Goal: Register for event/course

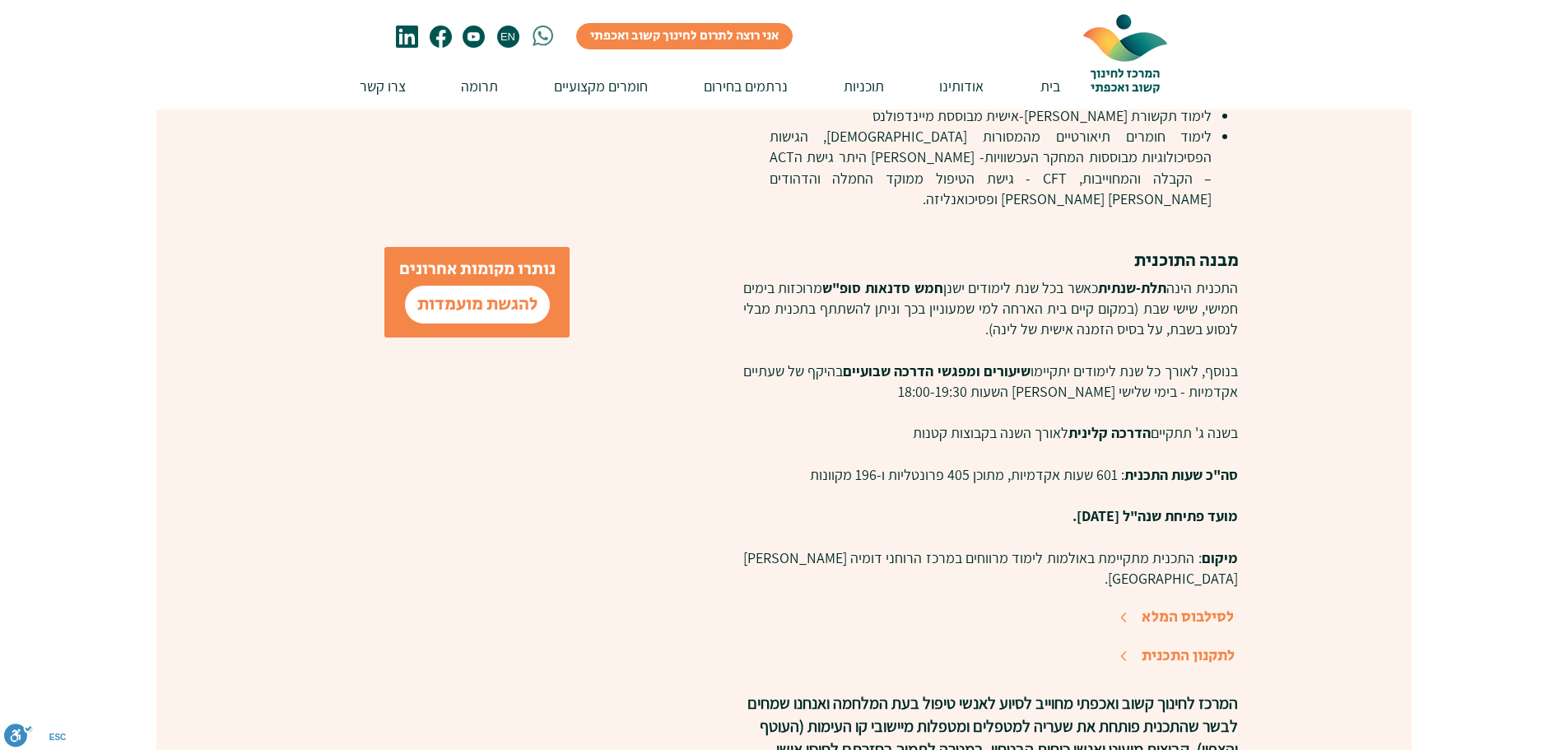
scroll to position [987, 0]
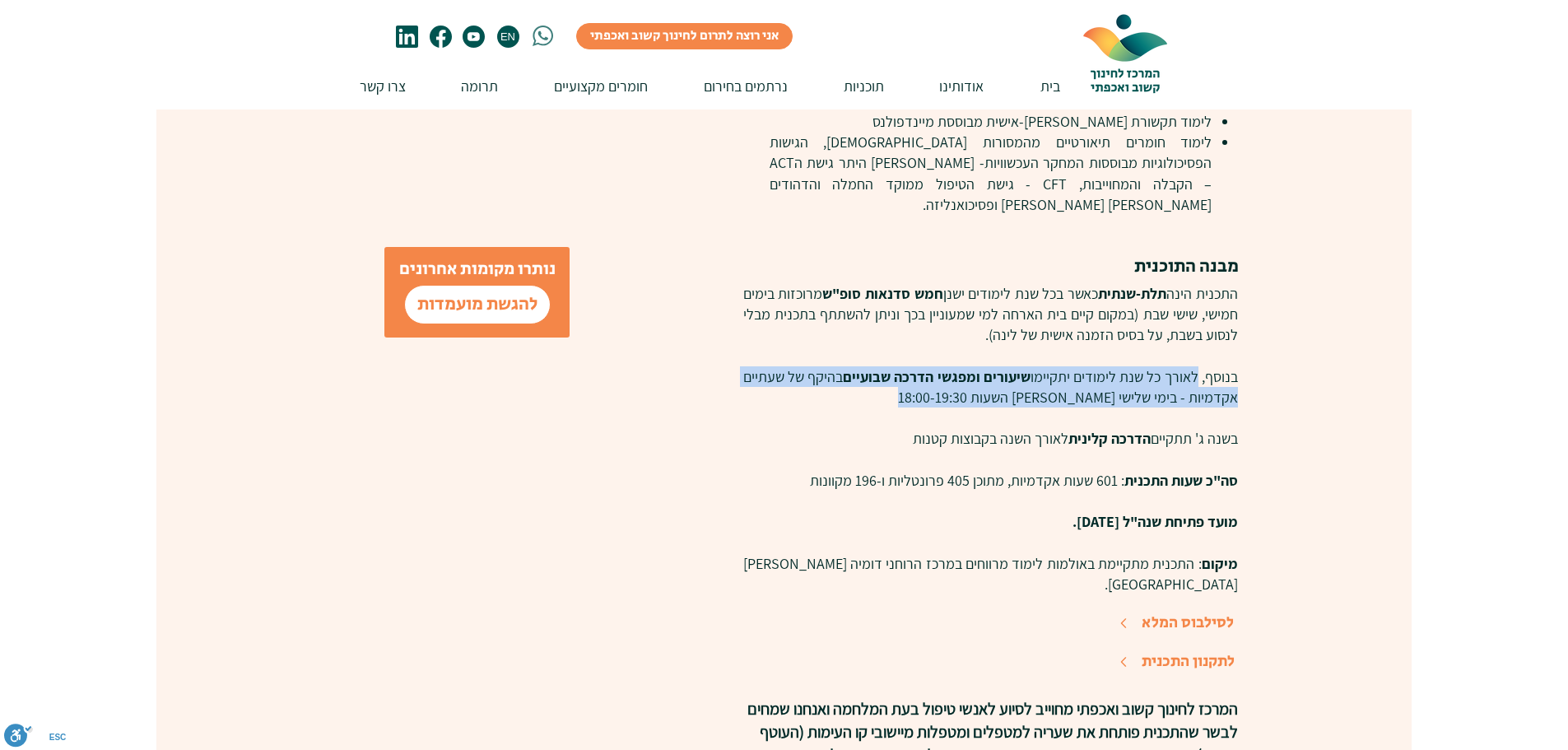
drag, startPoint x: 1199, startPoint y: 350, endPoint x: 1197, endPoint y: 397, distance: 47.0
click at [1197, 397] on div "התכנית הינה תלת-שנתית כאשר בכל שנת לימודים ישנן חמש סדנאות סופ"ש מרוכזות בימים …" at bounding box center [991, 438] width 495 height 311
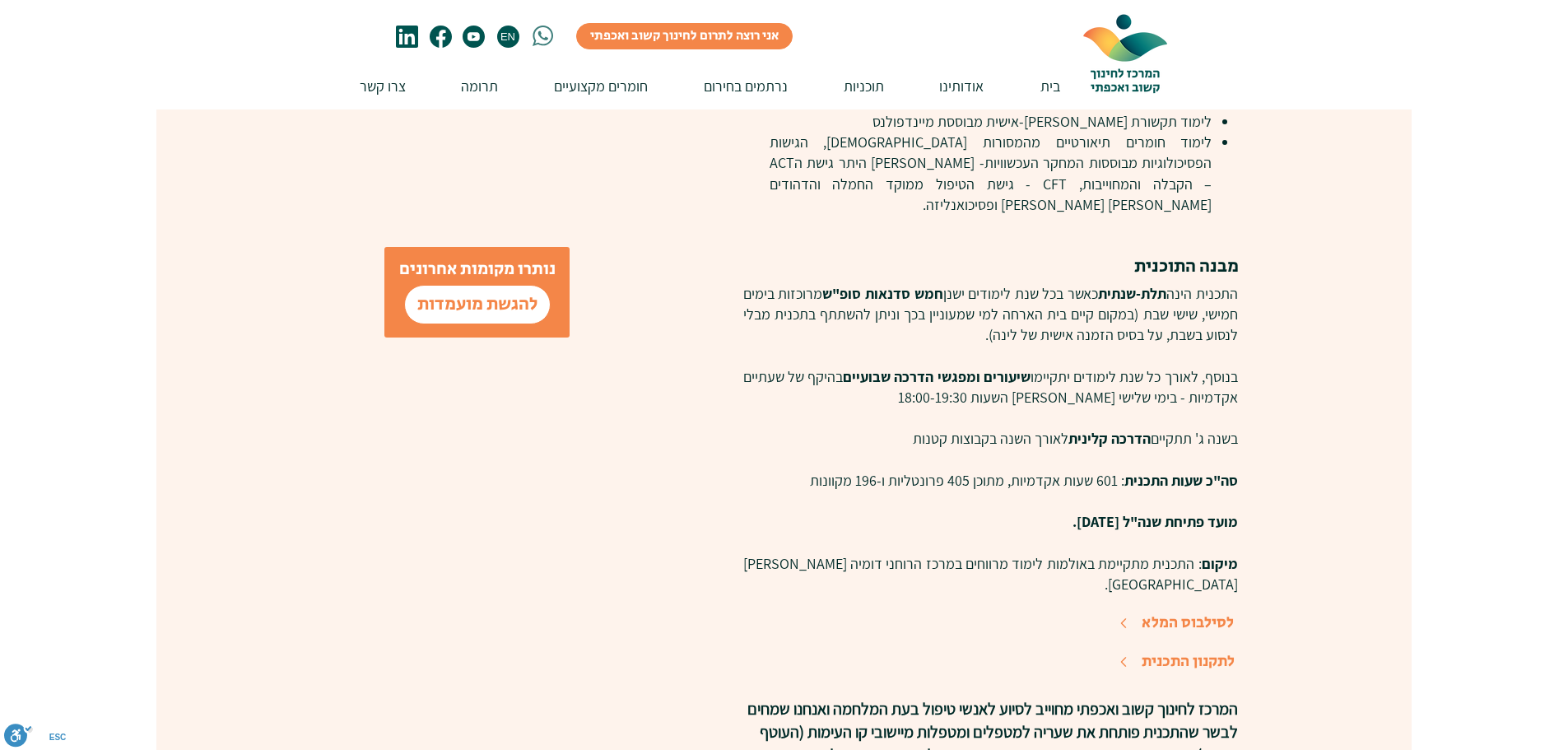
click at [1206, 367] on span "בנוסף, לאורך כל שנת לימודים יתקיימו שיעורים ומפגשי הדרכה שבועיים בהיקף של שעתיי…" at bounding box center [991, 386] width 495 height 40
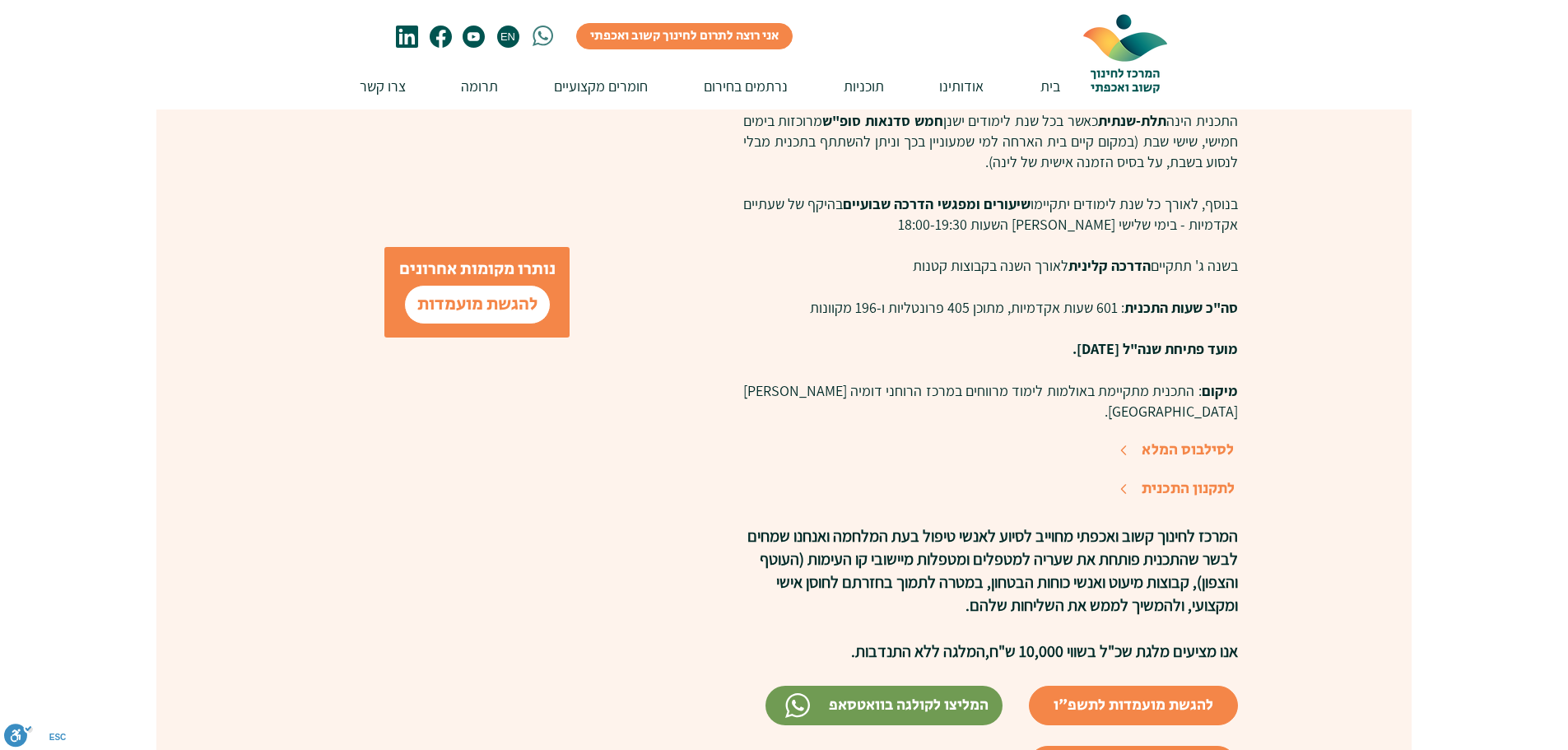
scroll to position [1234, 0]
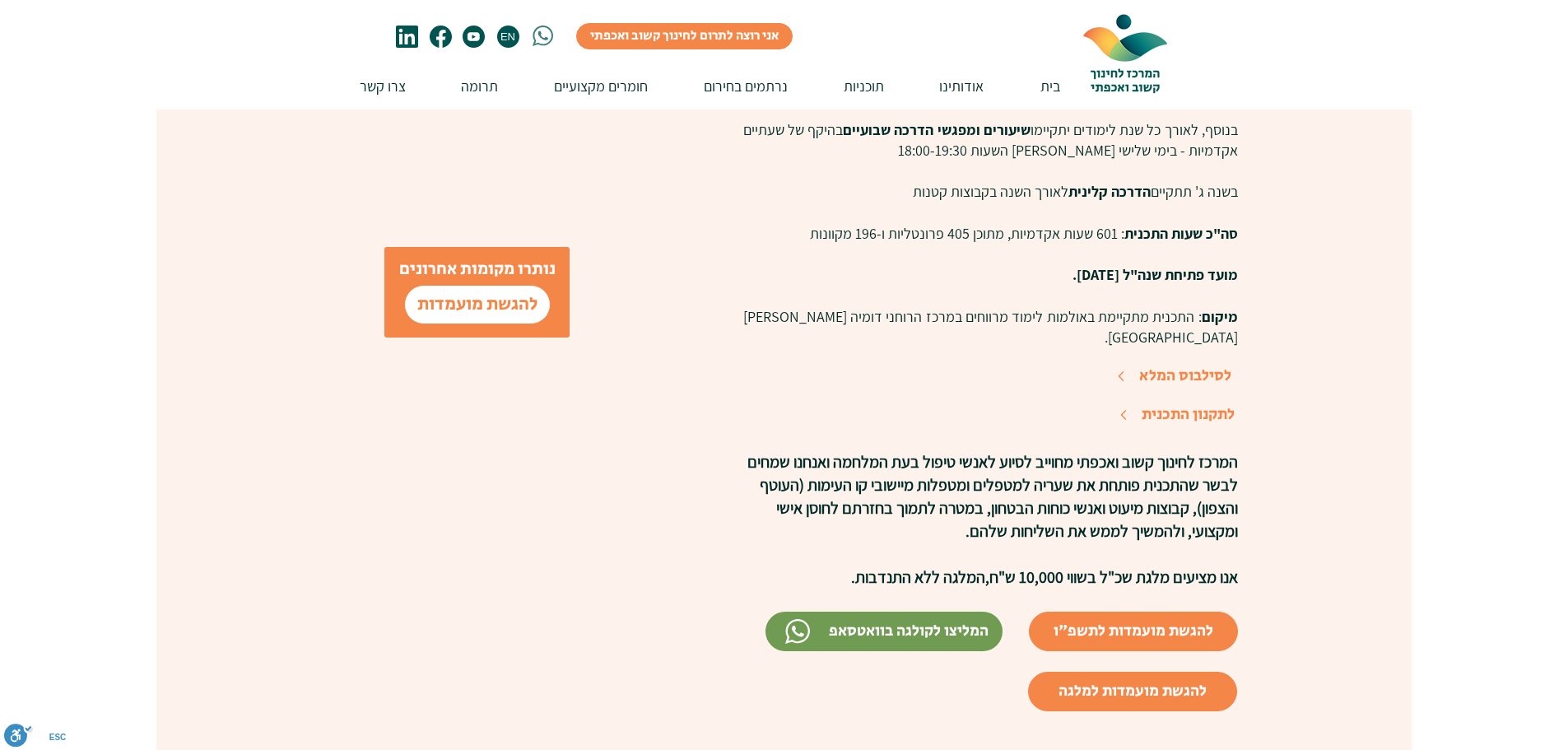
click at [1189, 365] on span "לסילבוס המלא" at bounding box center [1184, 375] width 92 height 22
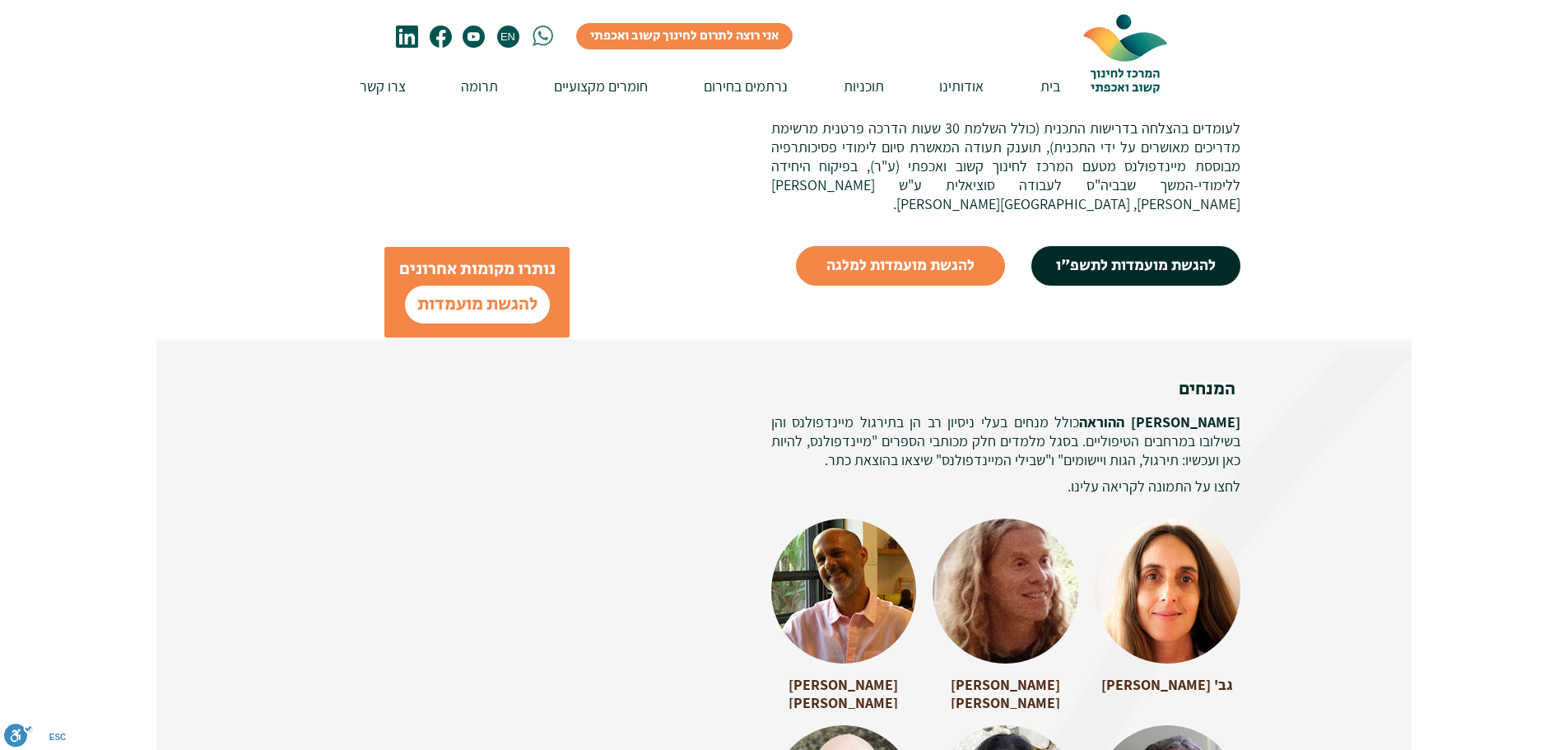
click at [1106, 246] on link "להגשת מועמדות לתשפ"ו" at bounding box center [1136, 266] width 209 height 40
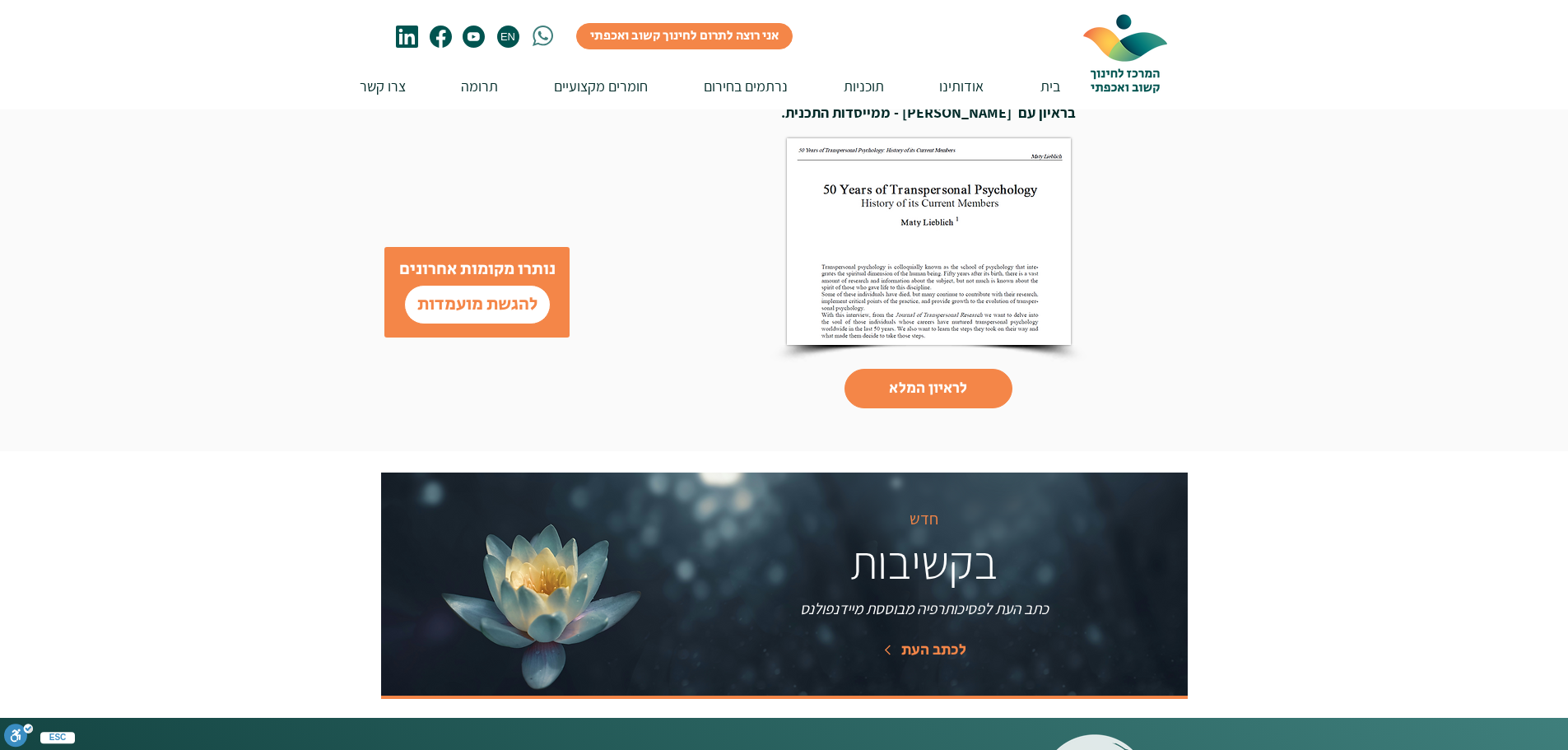
scroll to position [6418, 0]
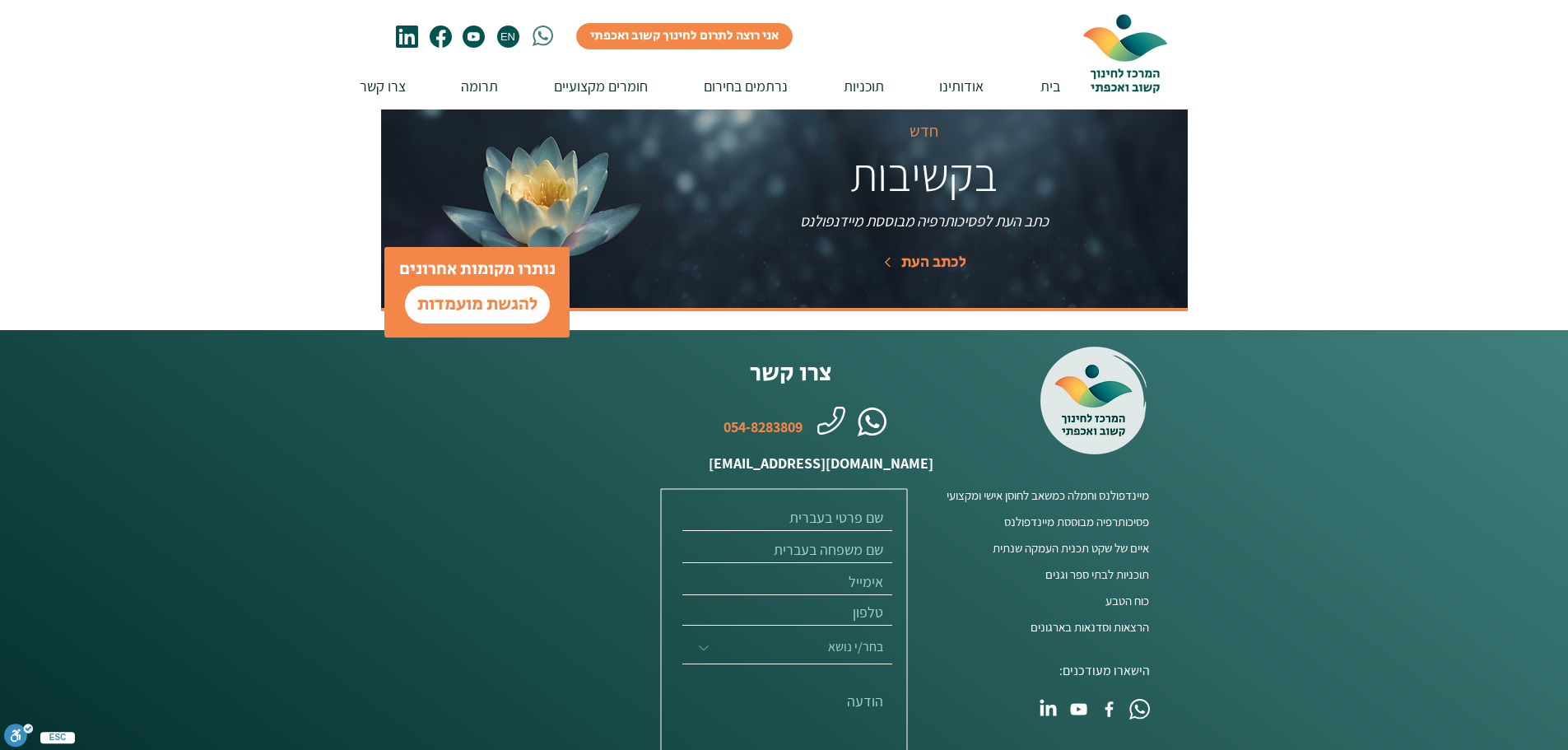
click at [769, 416] on span "054-8283809" at bounding box center [763, 426] width 79 height 21
